Goal: Obtain resource: Obtain resource

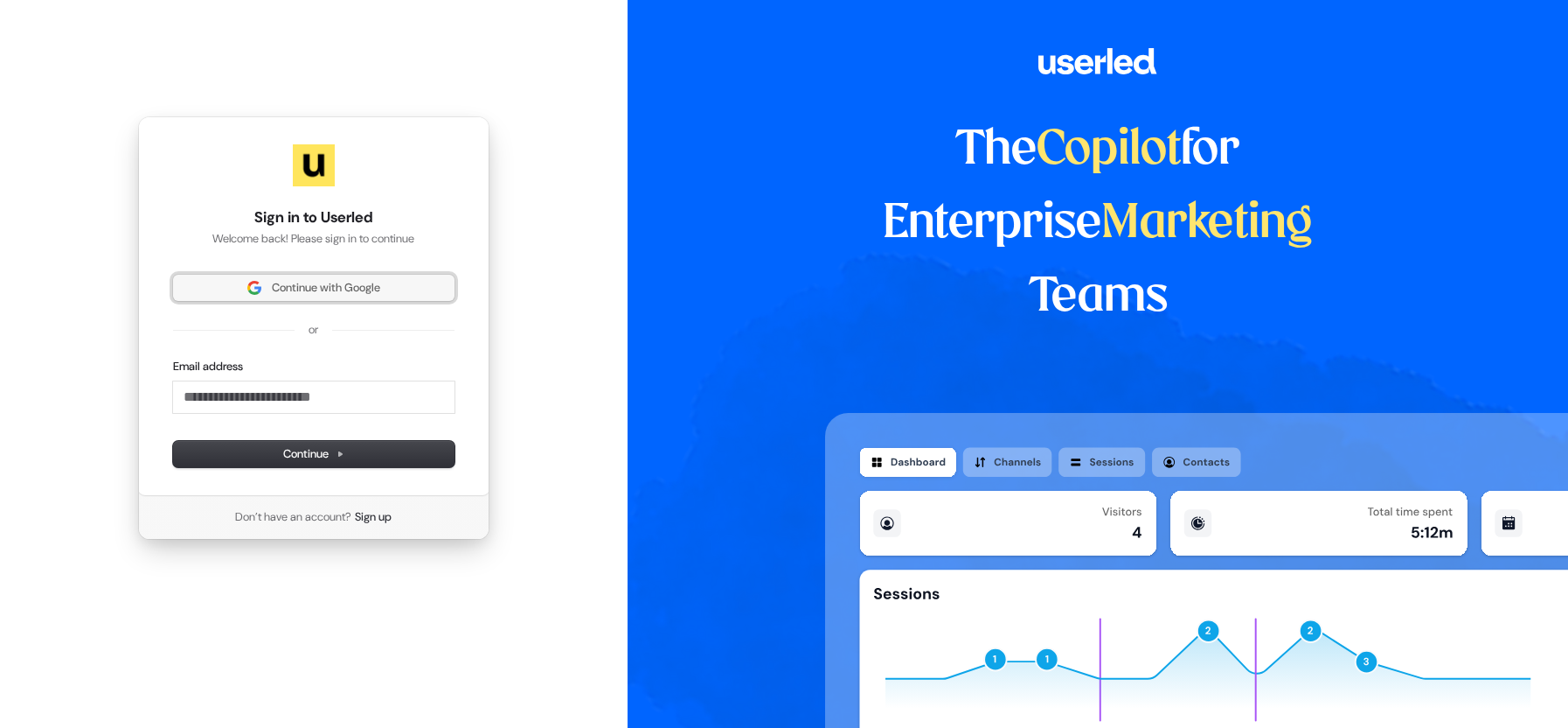
click at [312, 288] on span "Continue with Google" at bounding box center [326, 287] width 108 height 16
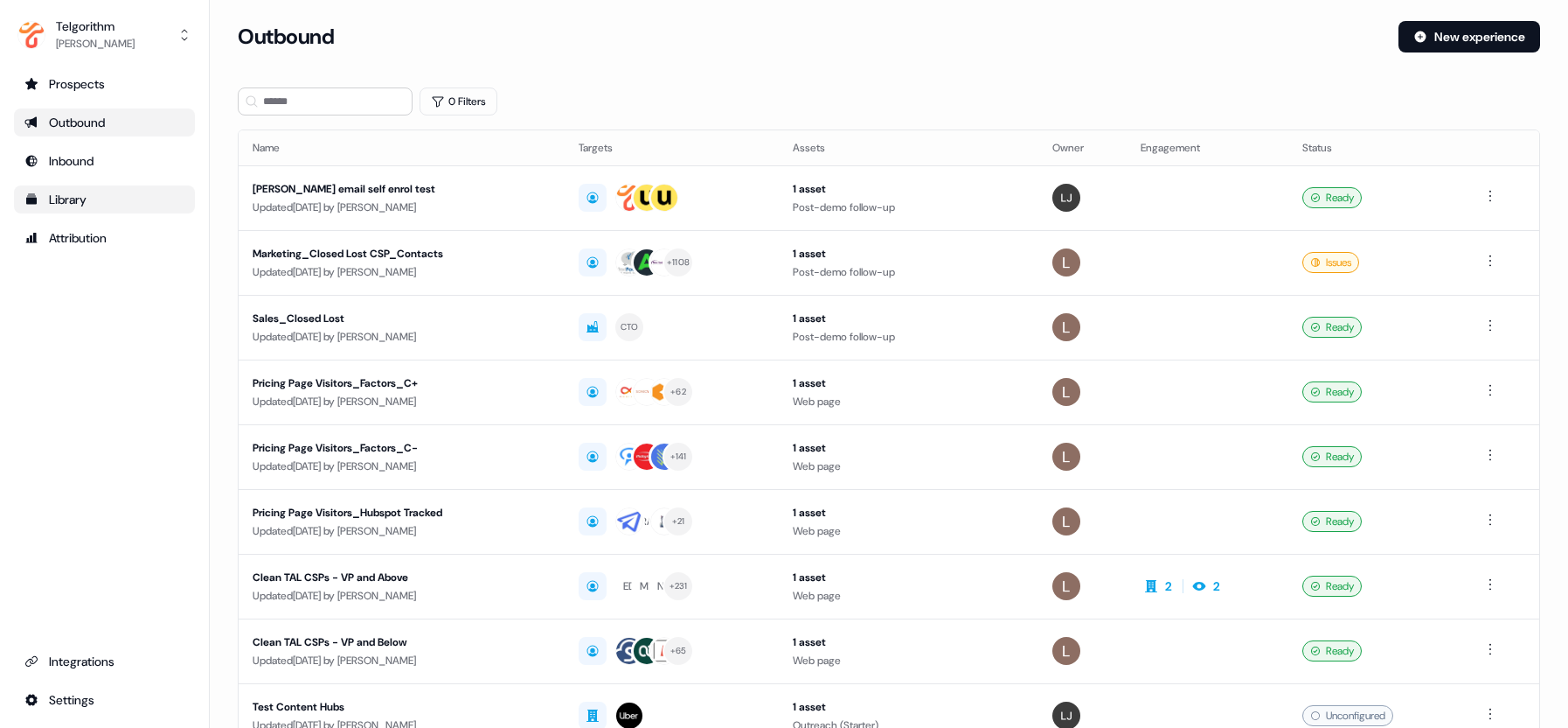
click at [105, 191] on div "Library" at bounding box center [104, 199] width 160 height 18
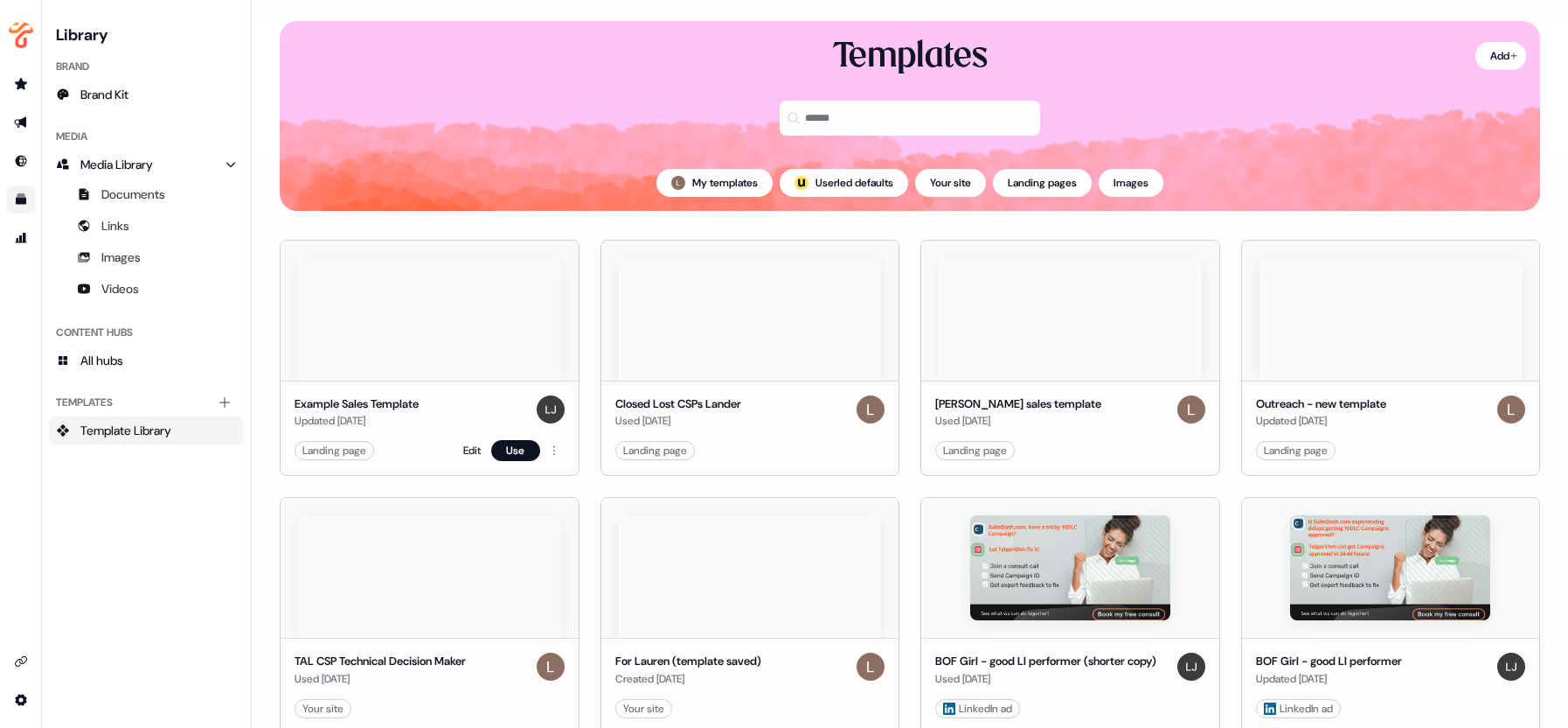
scroll to position [4, 0]
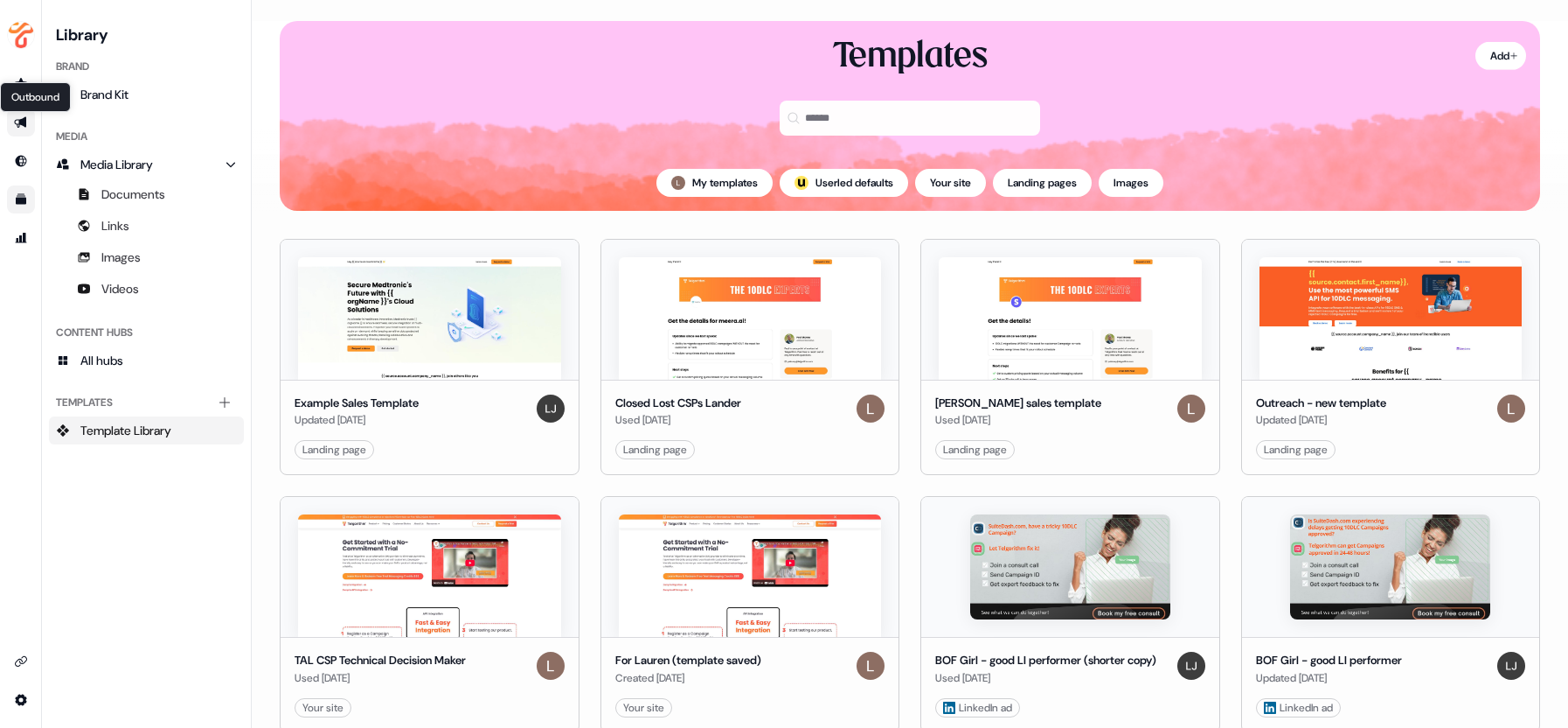
click at [22, 122] on icon "Go to outbound experience" at bounding box center [20, 122] width 12 height 11
click at [22, 117] on icon "Go to outbound experience" at bounding box center [21, 122] width 14 height 14
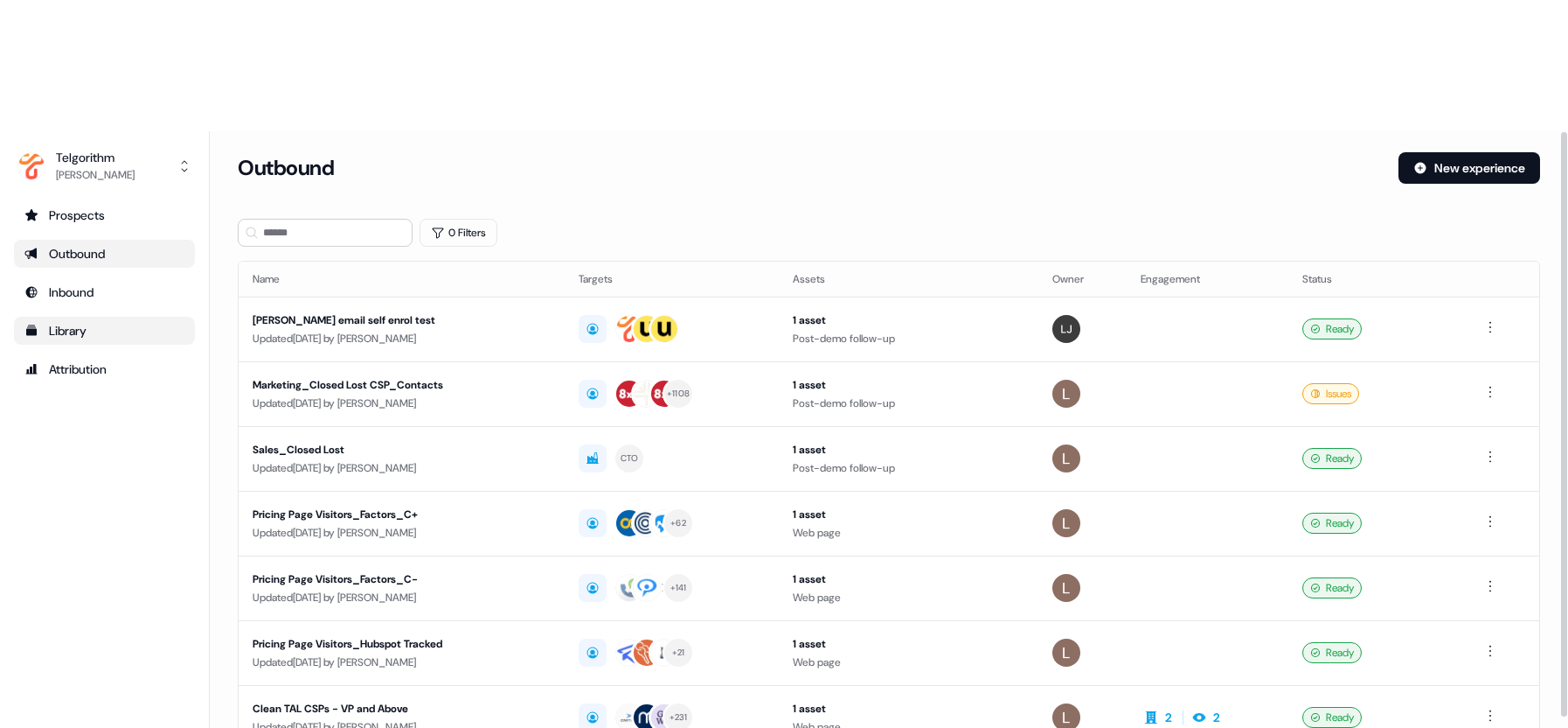
click at [114, 322] on div "Library" at bounding box center [104, 331] width 160 height 18
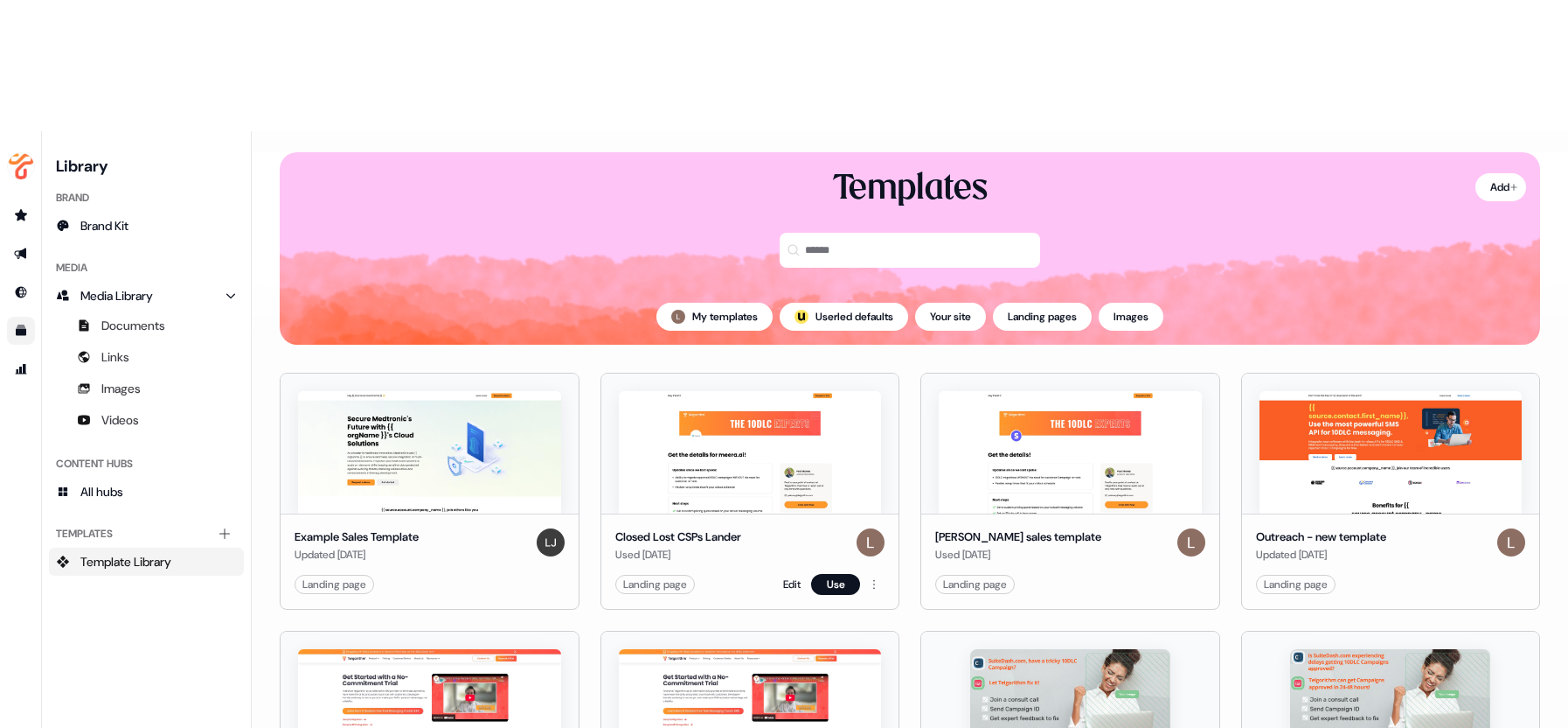
click at [706, 528] on div "Closed Lost CSPs Lander" at bounding box center [679, 537] width 126 height 18
click at [719, 391] on img at bounding box center [750, 452] width 264 height 122
click at [709, 528] on div "Closed Lost CSPs Lander" at bounding box center [679, 537] width 126 height 18
click at [722, 391] on img at bounding box center [750, 452] width 264 height 122
click at [692, 391] on img at bounding box center [750, 452] width 264 height 122
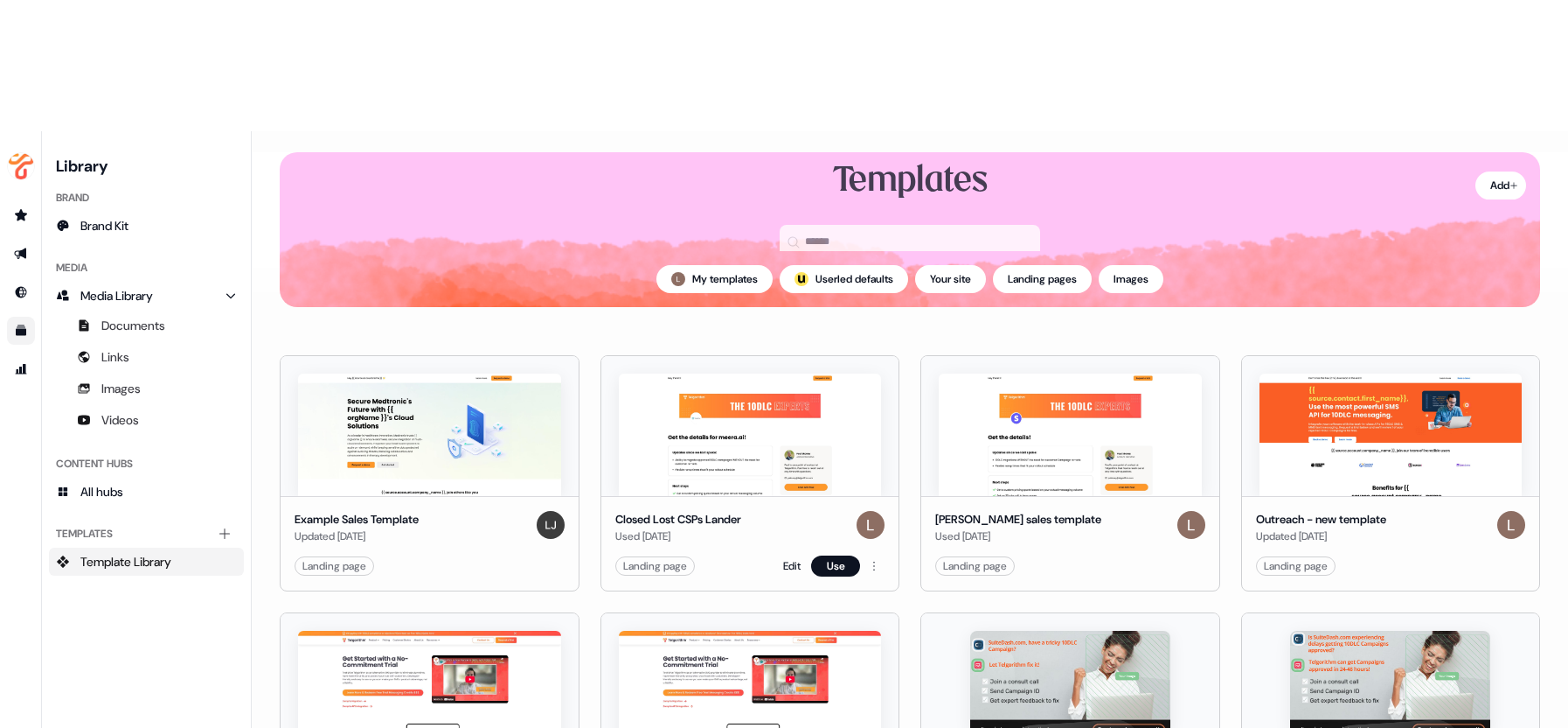
scroll to position [46, 0]
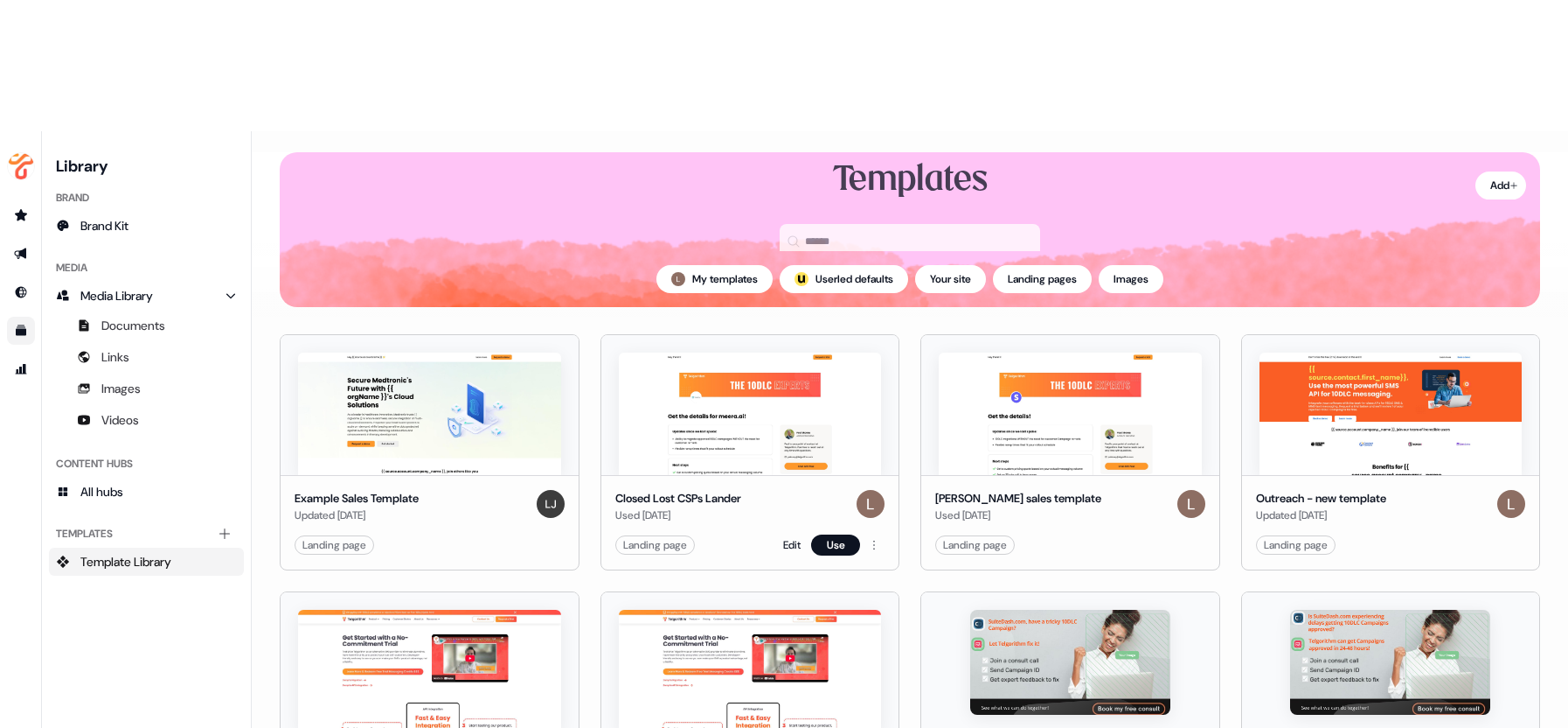
click at [766, 352] on img at bounding box center [750, 413] width 264 height 122
click at [783, 536] on link "Edit" at bounding box center [792, 544] width 18 height 18
